Goal: Task Accomplishment & Management: Use online tool/utility

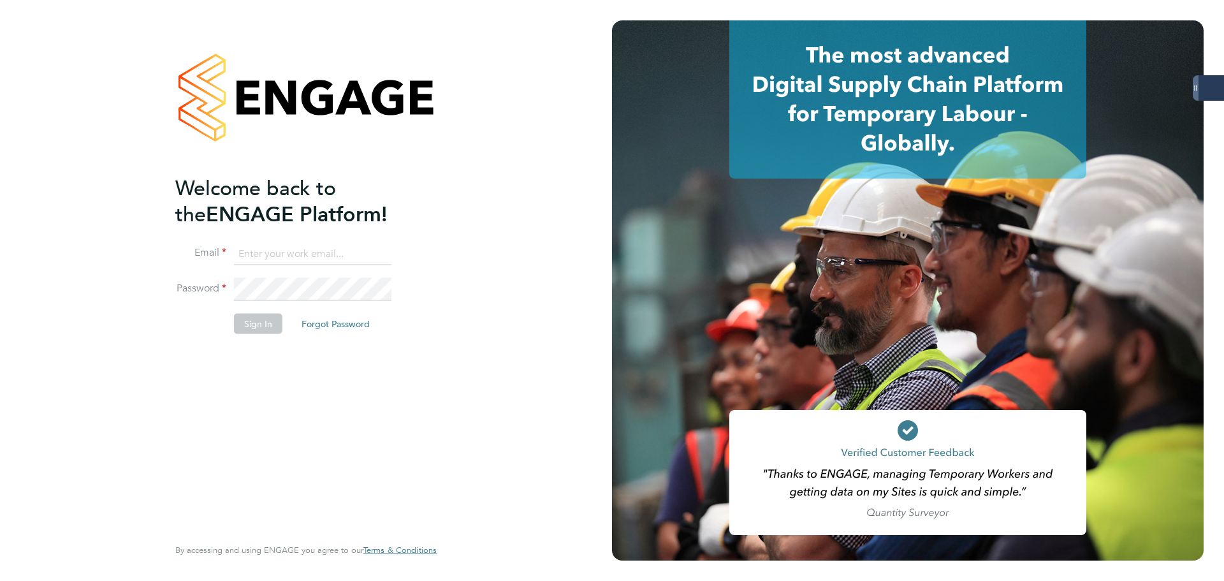
type input "probation@servicecare.org.uk"
click at [255, 319] on button "Sign In" at bounding box center [258, 323] width 48 height 20
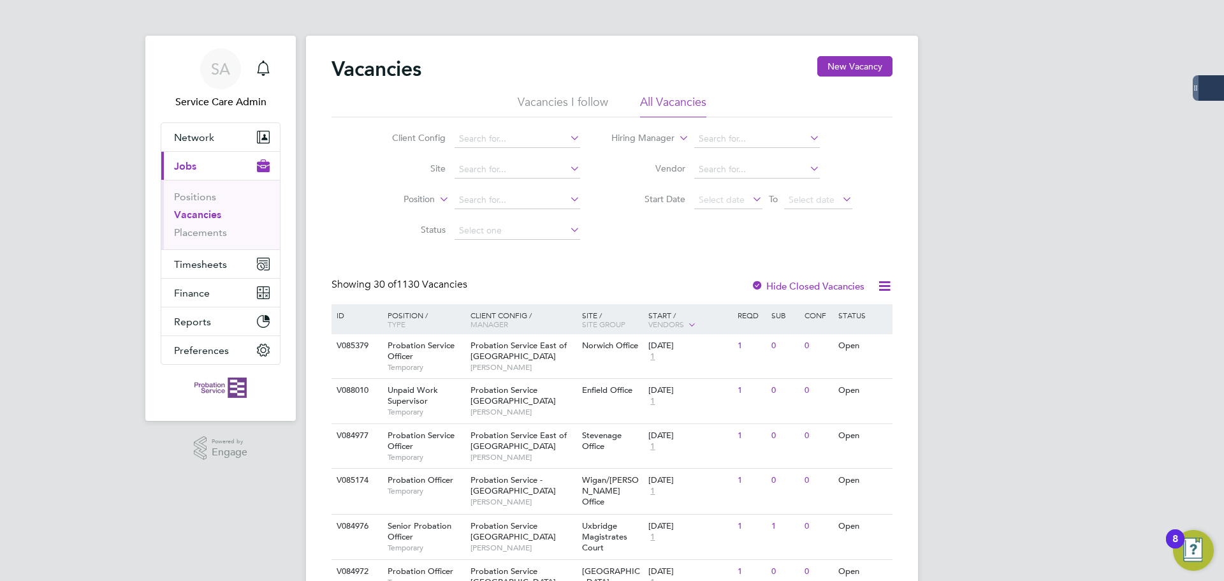
click at [742, 128] on li "Hiring Manager" at bounding box center [732, 139] width 272 height 31
click at [759, 134] on input at bounding box center [757, 139] width 126 height 18
click at [719, 220] on li "[PERSON_NAME]" at bounding box center [774, 225] width 163 height 17
type input "[PERSON_NAME]"
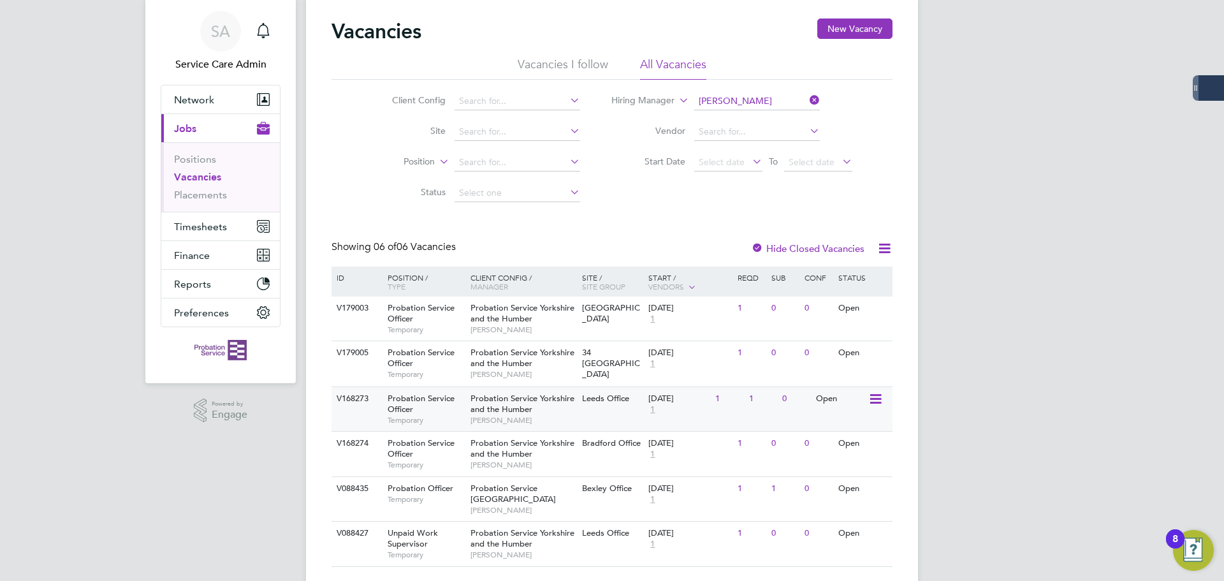
scroll to position [59, 0]
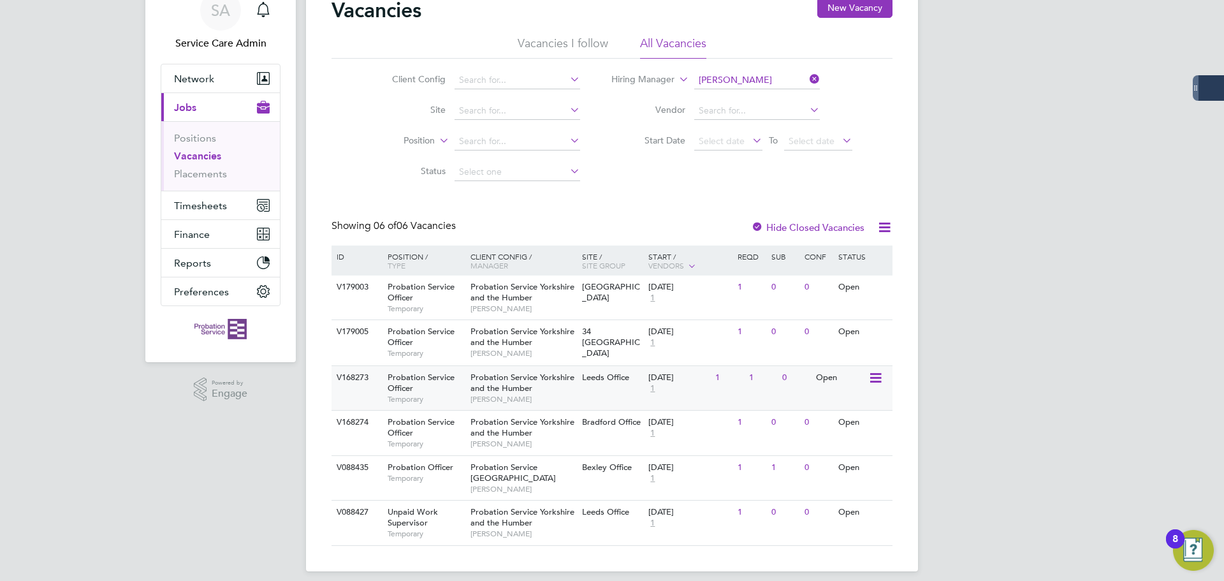
click at [389, 372] on span "Probation Service Officer" at bounding box center [420, 383] width 67 height 22
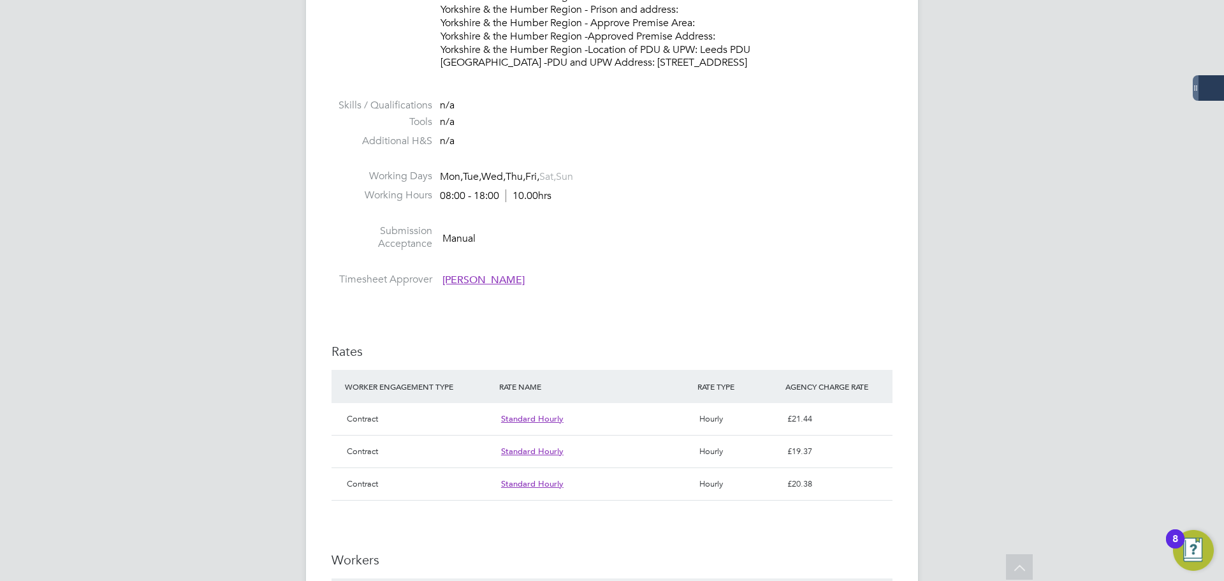
scroll to position [1147, 0]
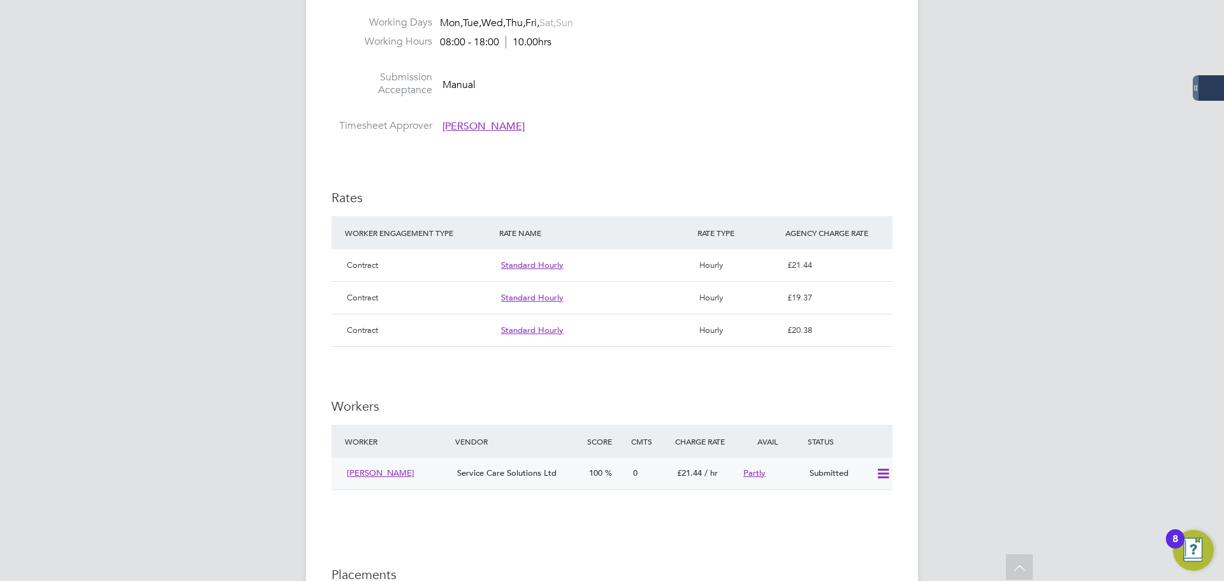
click at [886, 468] on icon at bounding box center [883, 473] width 16 height 10
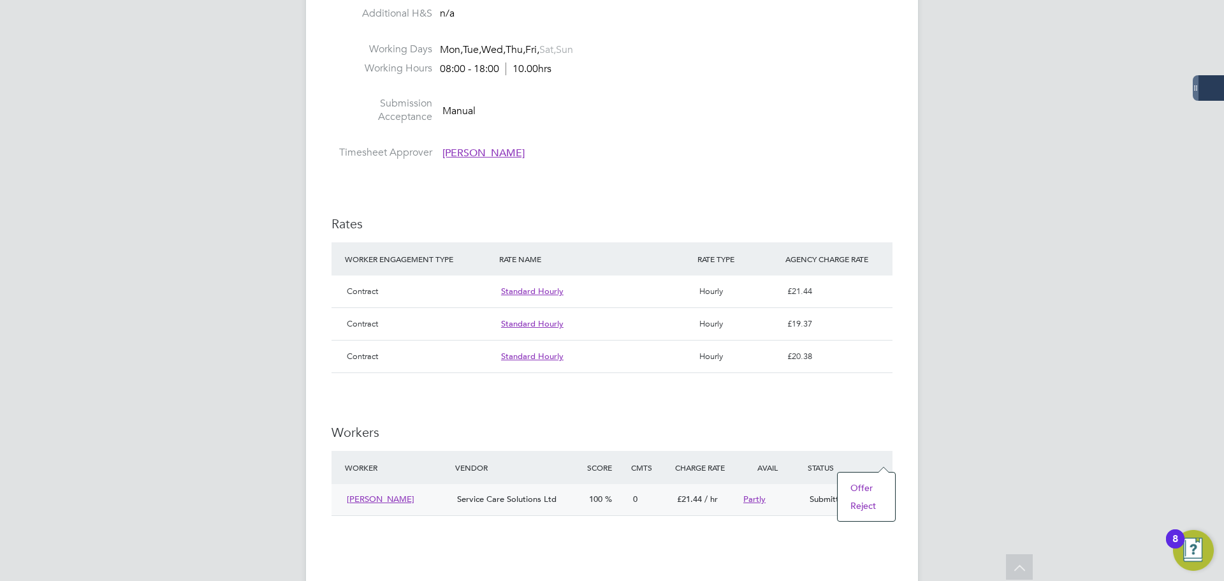
click at [846, 482] on li "Offer" at bounding box center [866, 488] width 45 height 18
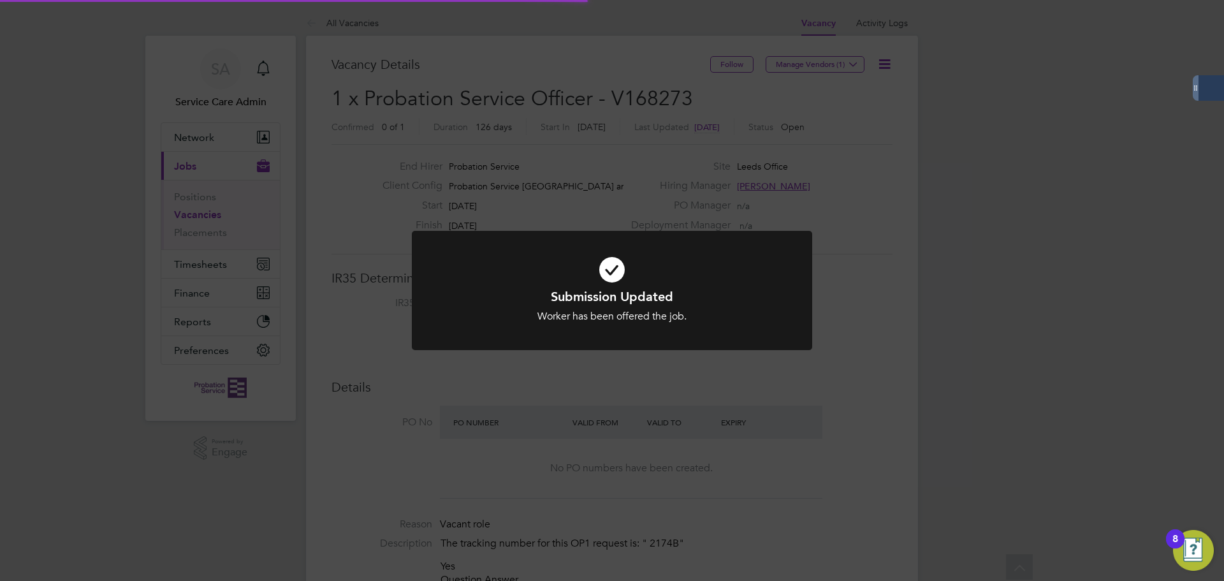
scroll to position [22, 199]
click at [394, 130] on div "Submission Updated Worker has been offered the job. Cancel Okay" at bounding box center [612, 290] width 1224 height 581
